Goal: Use online tool/utility: Use online tool/utility

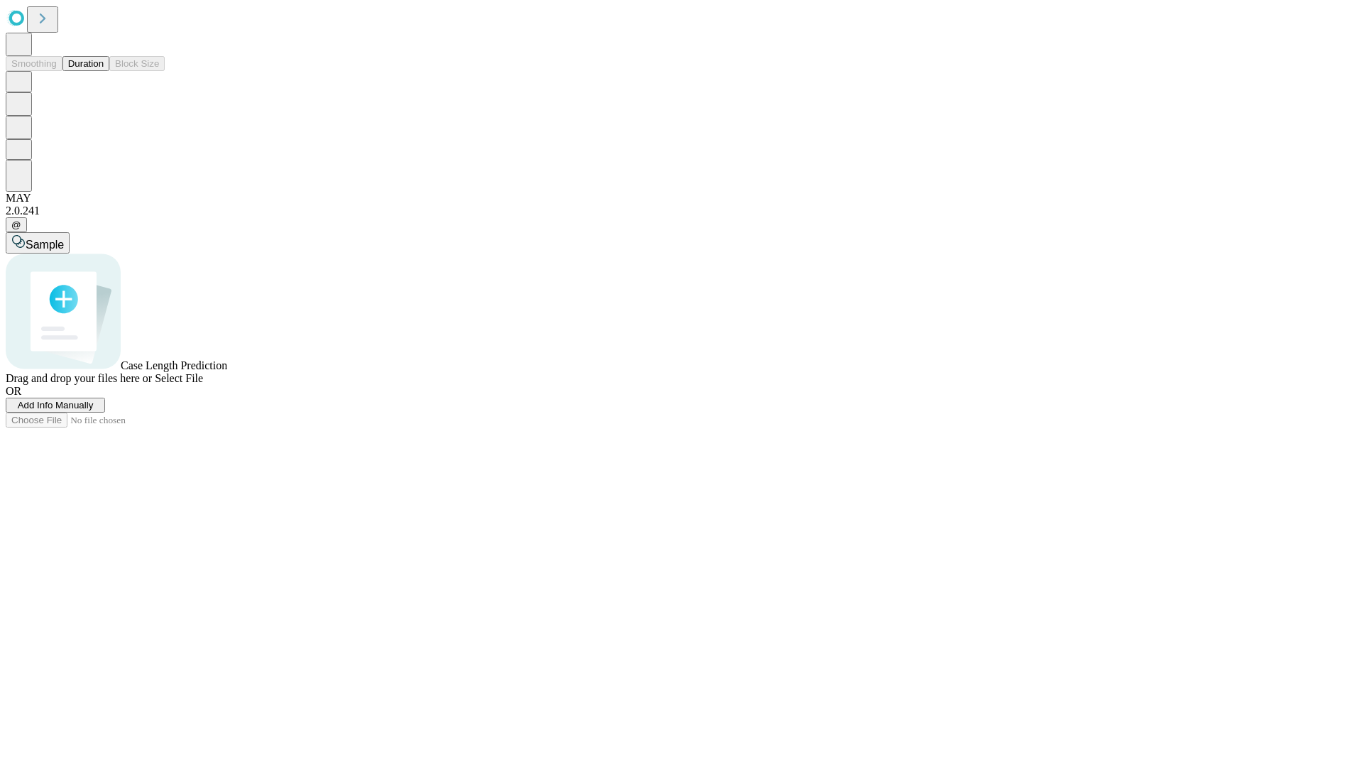
click at [104, 71] on button "Duration" at bounding box center [85, 63] width 47 height 15
click at [64, 239] on span "Sample" at bounding box center [45, 245] width 38 height 12
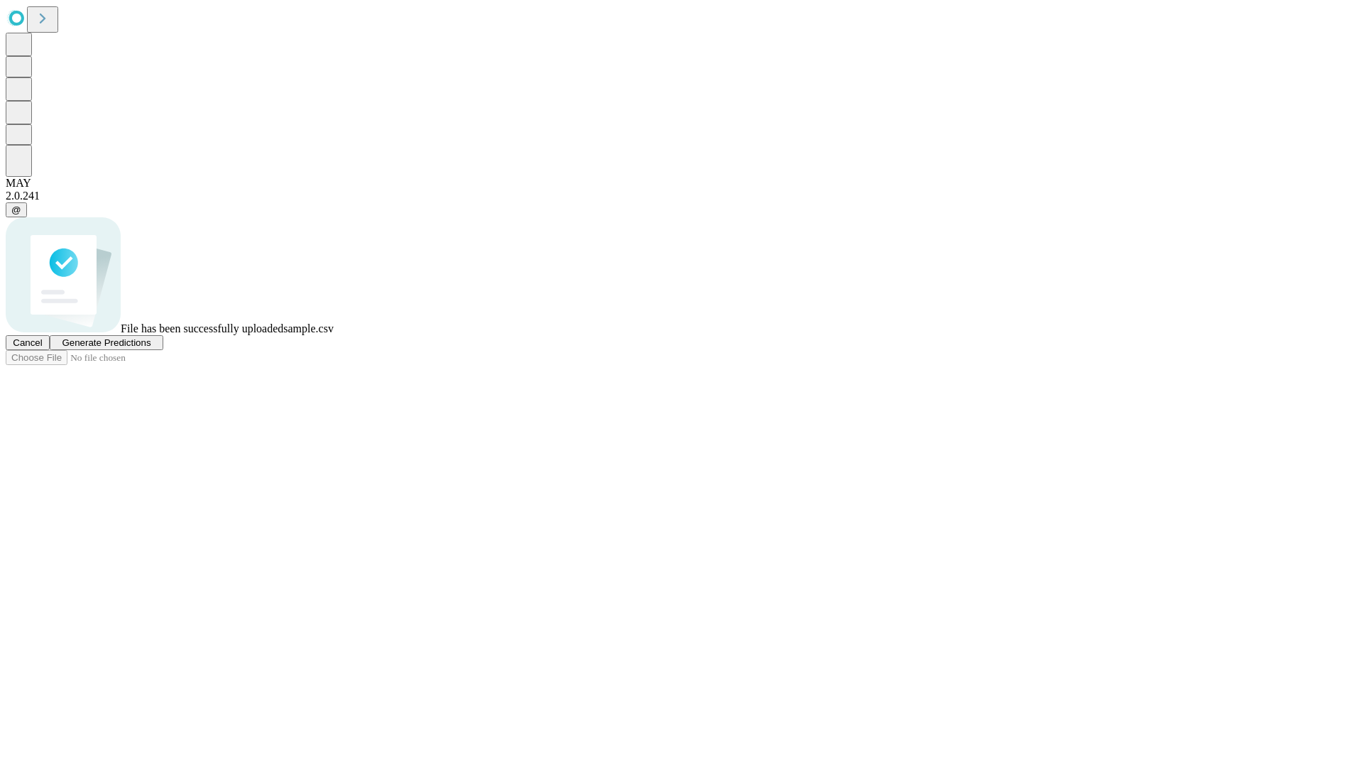
click at [151, 348] on span "Generate Predictions" at bounding box center [106, 342] width 89 height 11
